Goal: Information Seeking & Learning: Learn about a topic

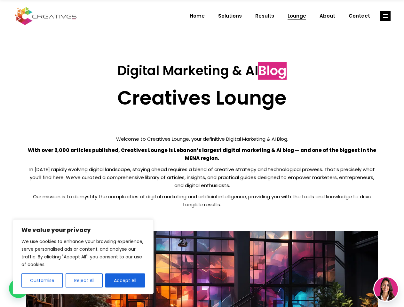
click at [202, 153] on p "With over 2,000 articles published, Creatives Lounge is Lebanon’s largest digit…" at bounding box center [202, 154] width 352 height 16
click at [42, 280] on button "Customise" at bounding box center [42, 280] width 42 height 14
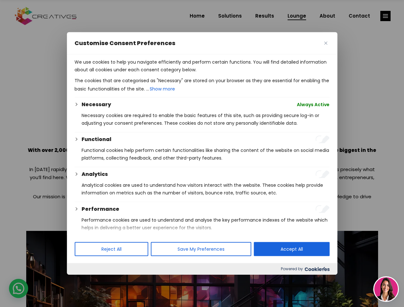
click at [84, 280] on div at bounding box center [202, 153] width 404 height 307
click at [125, 74] on p "We use cookies to help you navigate efficiently and perform certain functions. …" at bounding box center [201, 65] width 255 height 15
click at [385, 16] on div at bounding box center [202, 153] width 404 height 307
click at [386, 289] on img at bounding box center [386, 289] width 24 height 24
